Goal: Task Accomplishment & Management: Complete application form

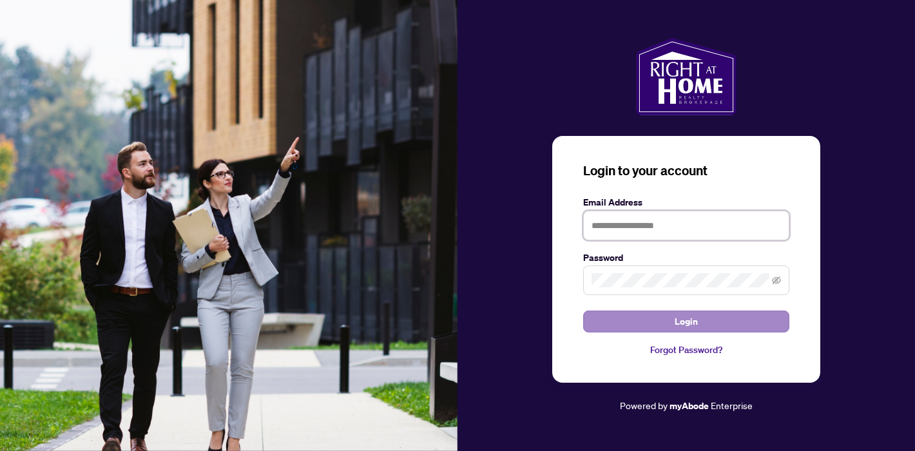
type input "**********"
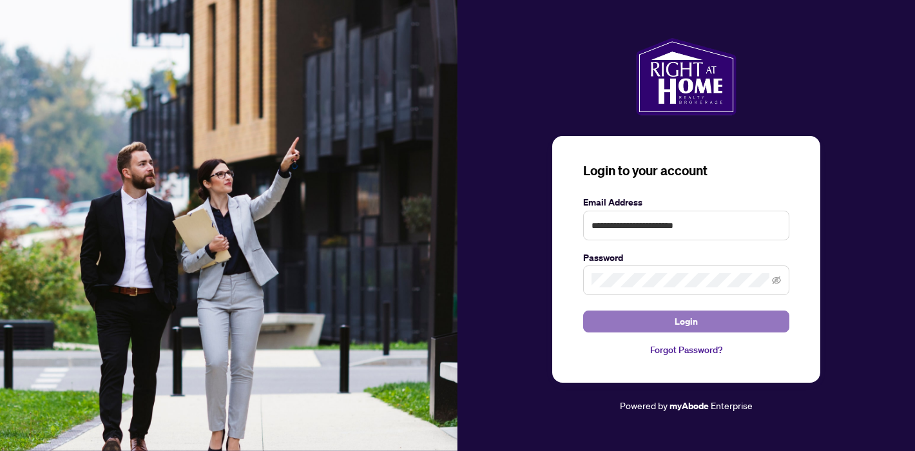
click at [710, 322] on button "Login" at bounding box center [686, 322] width 206 height 22
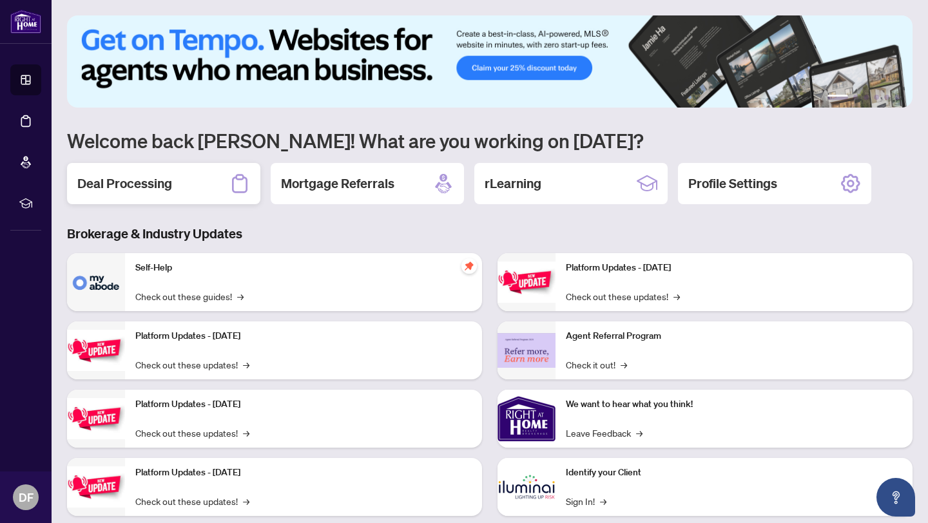
click at [171, 188] on div "Deal Processing" at bounding box center [163, 183] width 193 height 41
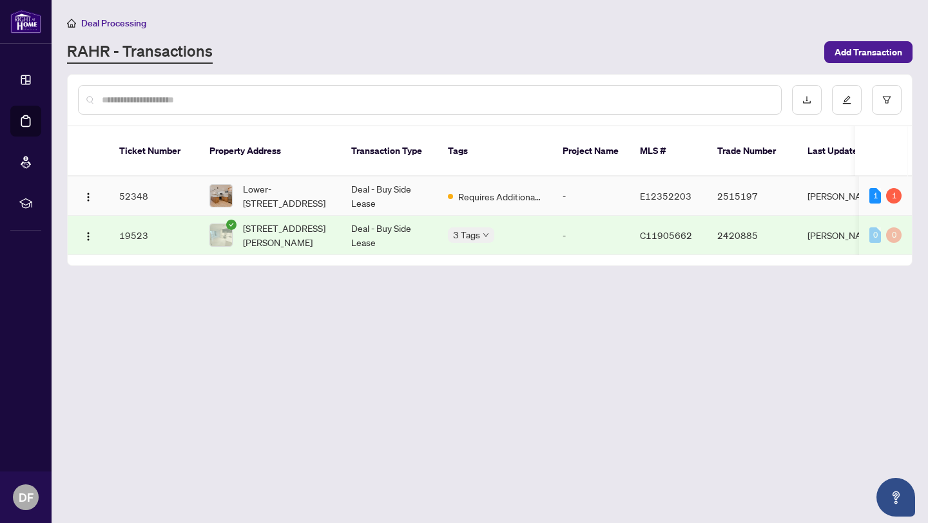
click at [393, 196] on td "Deal - Buy Side Lease" at bounding box center [389, 196] width 97 height 39
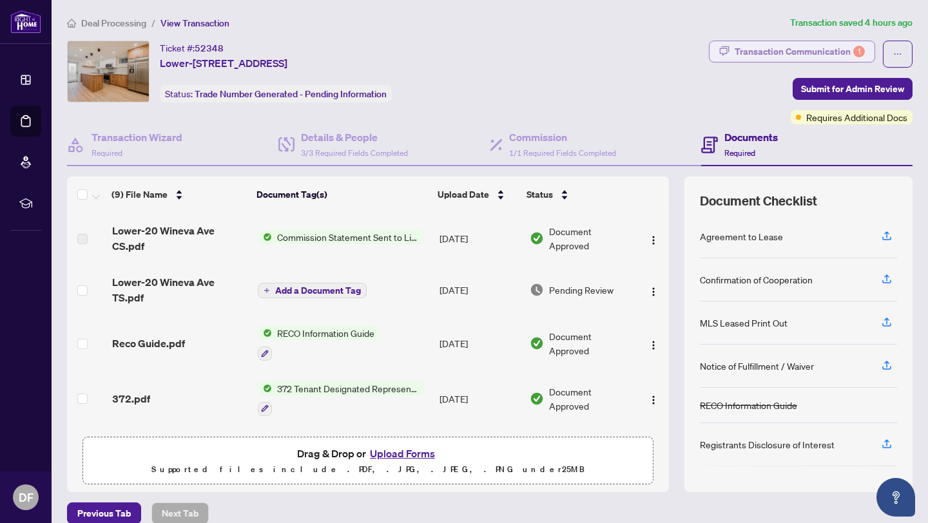
click at [753, 53] on div "Transaction Communication 1" at bounding box center [800, 51] width 130 height 21
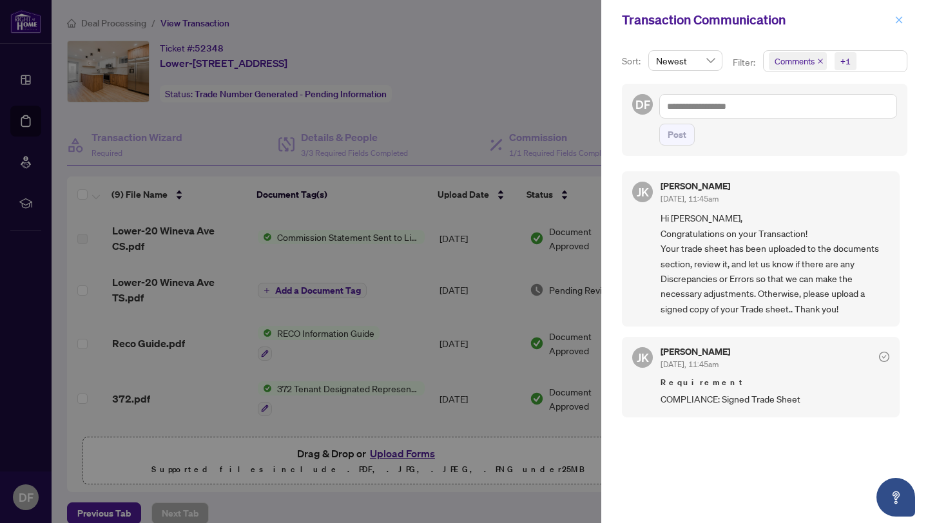
click at [903, 21] on icon "close" at bounding box center [899, 19] width 9 height 9
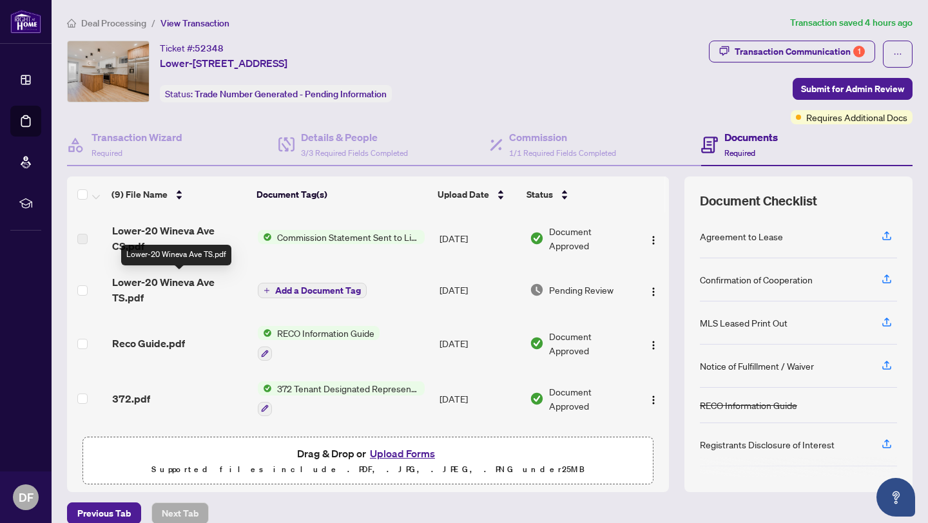
click at [174, 284] on span "Lower-20 Wineva Ave TS.pdf" at bounding box center [179, 290] width 135 height 31
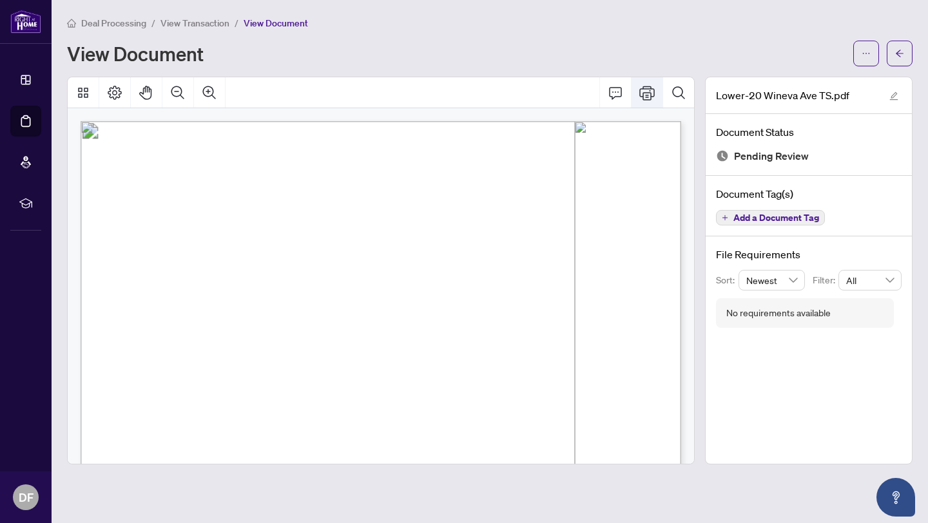
click at [649, 95] on icon "Print" at bounding box center [646, 92] width 15 height 15
click at [175, 92] on icon "Zoom Out" at bounding box center [177, 92] width 15 height 15
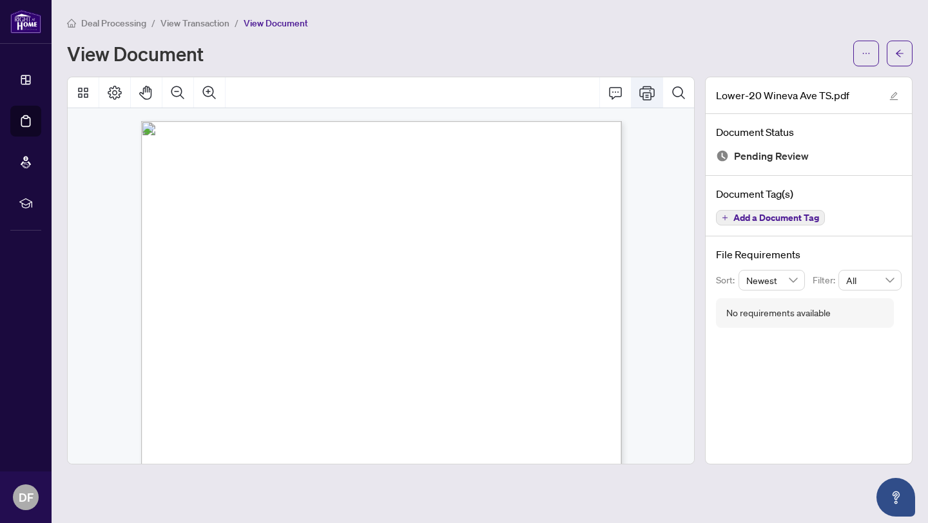
click at [646, 96] on icon "Print" at bounding box center [646, 93] width 15 height 14
click at [653, 97] on icon "Print" at bounding box center [646, 92] width 15 height 15
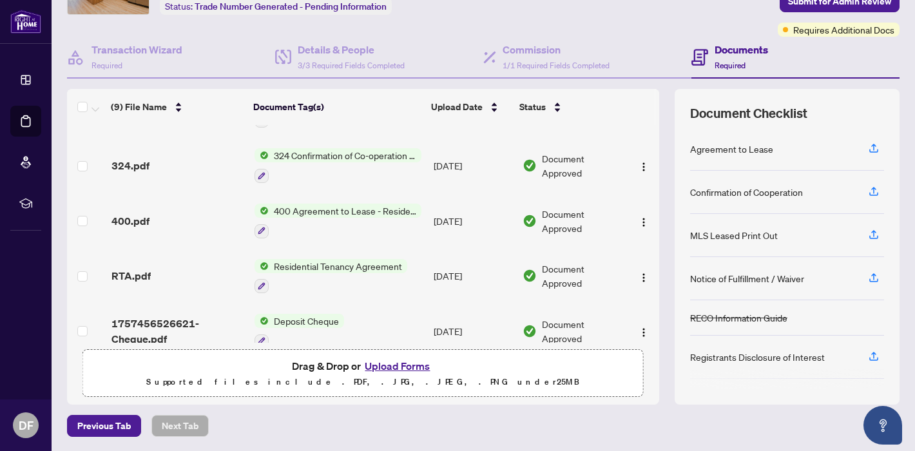
scroll to position [270, 0]
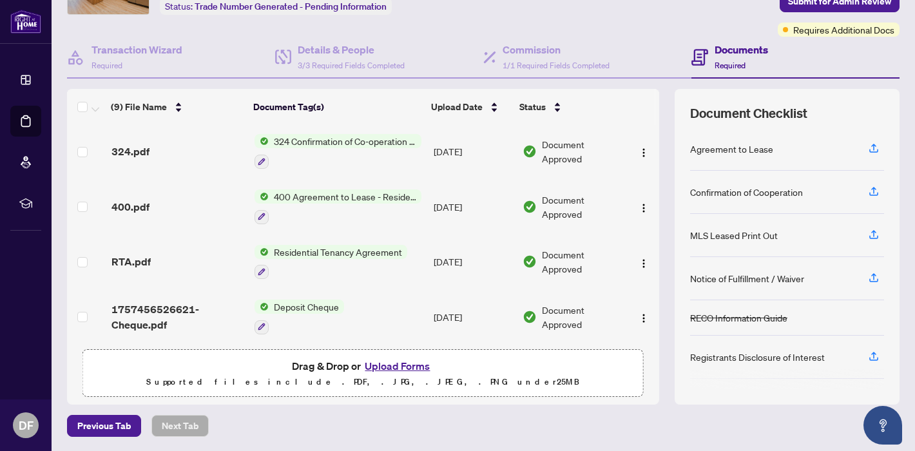
click at [396, 362] on button "Upload Forms" at bounding box center [397, 366] width 73 height 17
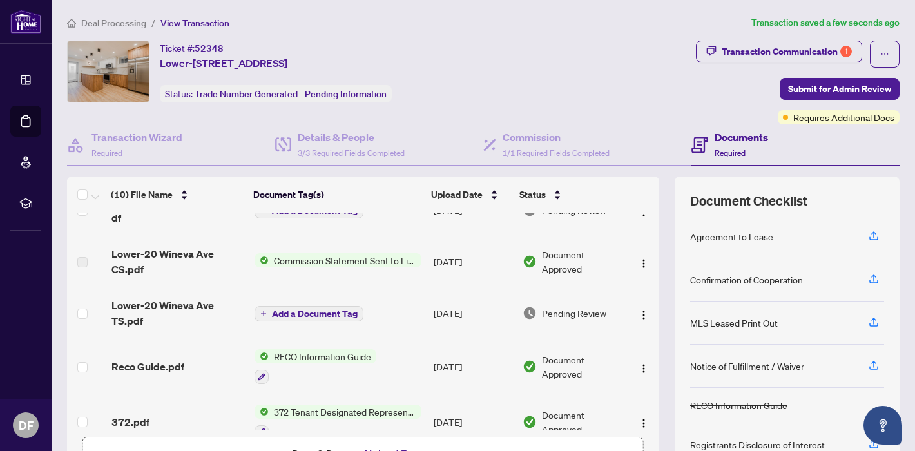
scroll to position [25, 0]
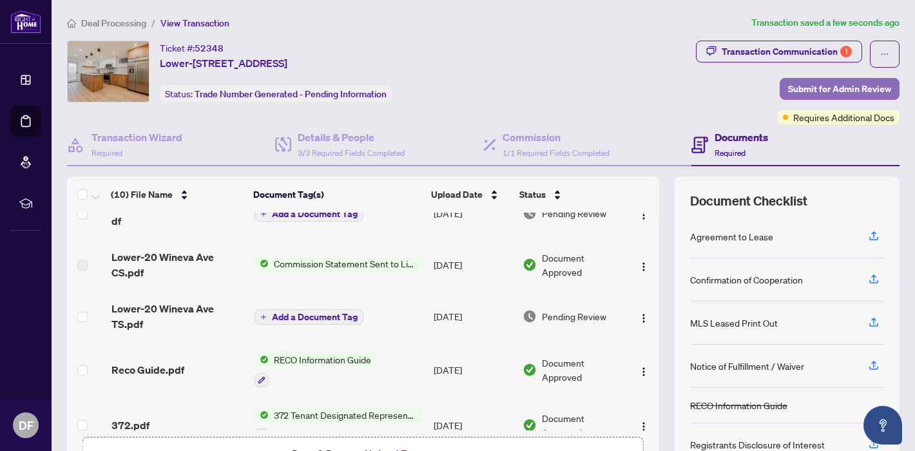
click at [826, 88] on span "Submit for Admin Review" at bounding box center [839, 89] width 103 height 21
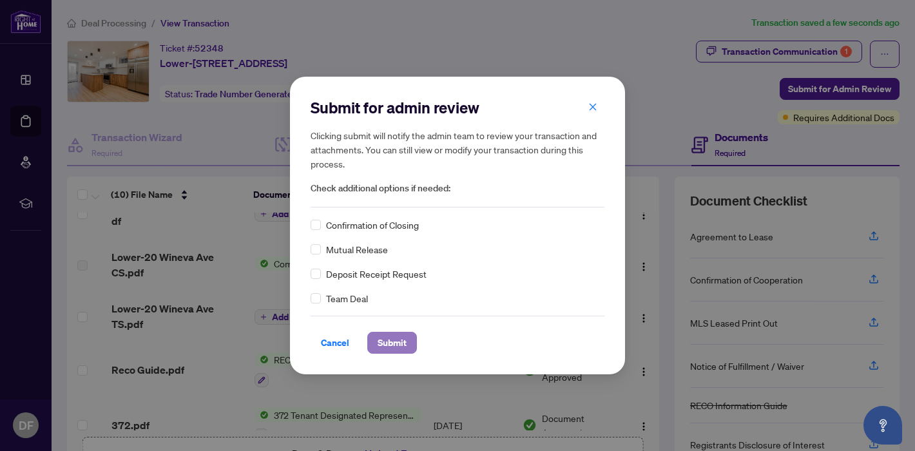
click at [385, 344] on span "Submit" at bounding box center [392, 343] width 29 height 21
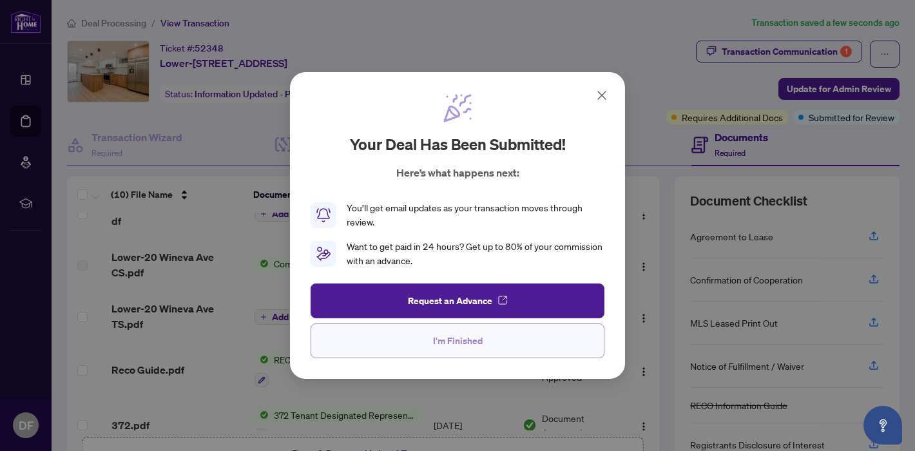
click at [449, 337] on span "I'm Finished" at bounding box center [458, 341] width 50 height 21
